Goal: Task Accomplishment & Management: Complete application form

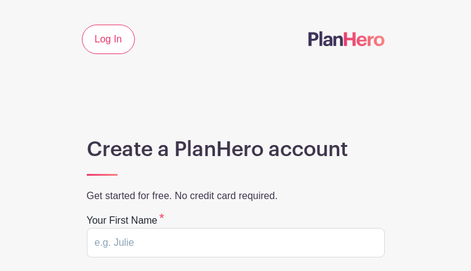
type input "jYmKzbYivGKa"
type input "jdTPnuZlFkcdkeWW"
type input "etexarabey313@gmail.com"
